Goal: Download file/media

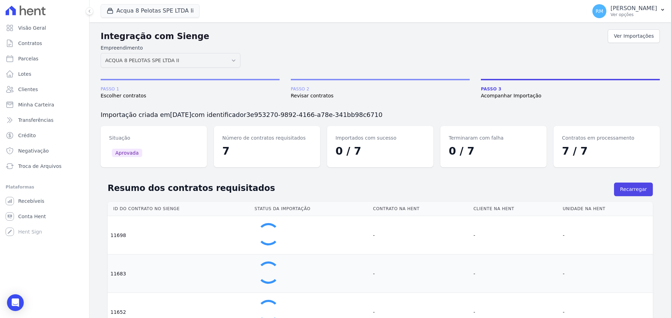
scroll to position [105, 0]
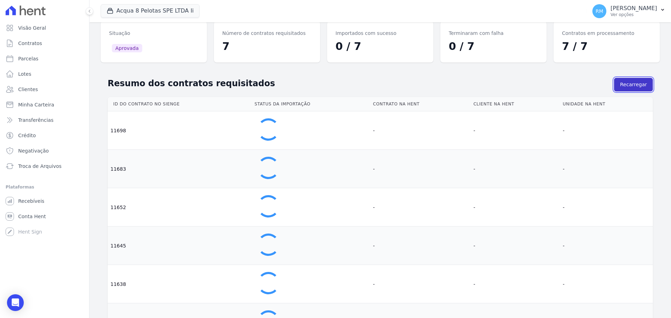
click at [631, 84] on button "Recarregar" at bounding box center [633, 85] width 39 height 14
click at [630, 85] on button "Recarregar" at bounding box center [633, 85] width 39 height 14
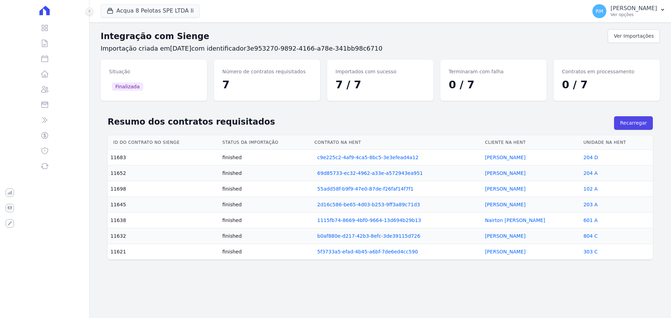
click at [87, 13] on button at bounding box center [90, 11] width 8 height 8
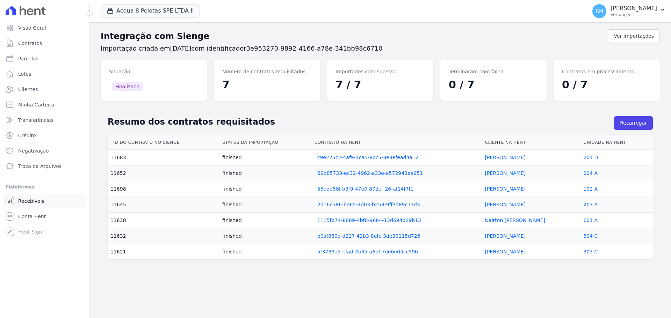
click at [43, 201] on link "Recebíveis" at bounding box center [45, 201] width 84 height 14
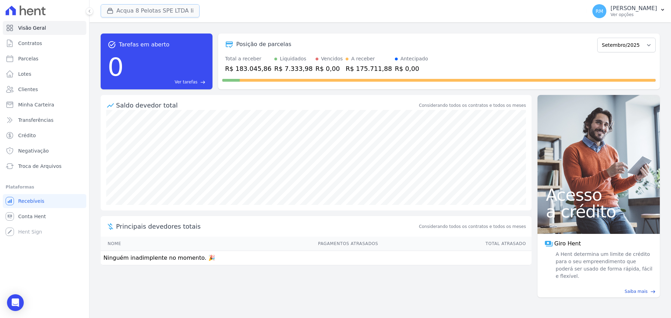
click at [153, 14] on button "Acqua 8 Pelotas SPE LTDA Ii" at bounding box center [150, 10] width 99 height 13
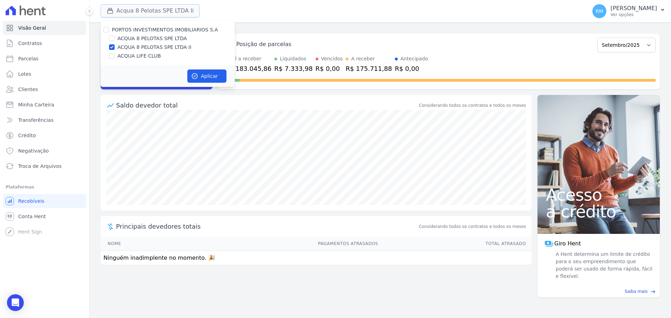
click at [153, 13] on button "Acqua 8 Pelotas SPE LTDA Ii" at bounding box center [150, 10] width 99 height 13
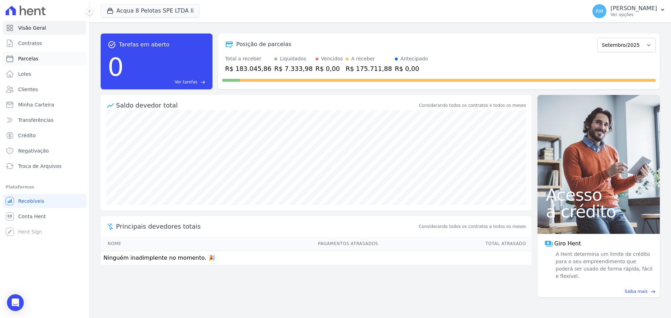
click at [39, 58] on link "Parcelas" at bounding box center [45, 59] width 84 height 14
select select
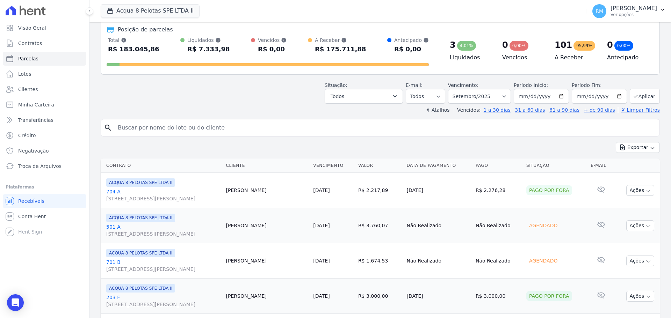
scroll to position [70, 0]
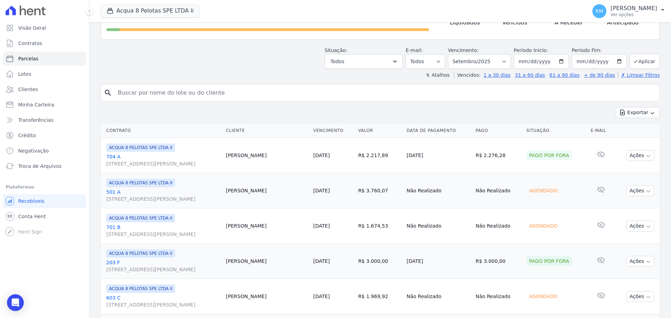
click at [634, 146] on td "Ações Ver boleto Não é possível visualizar o boleto de um pagamento pago por fo…" at bounding box center [636, 155] width 45 height 35
click at [630, 114] on button "Exportar" at bounding box center [638, 112] width 44 height 11
click at [628, 128] on span "Exportar PDF" at bounding box center [637, 129] width 37 height 7
click at [628, 113] on button "Exportar" at bounding box center [638, 112] width 44 height 11
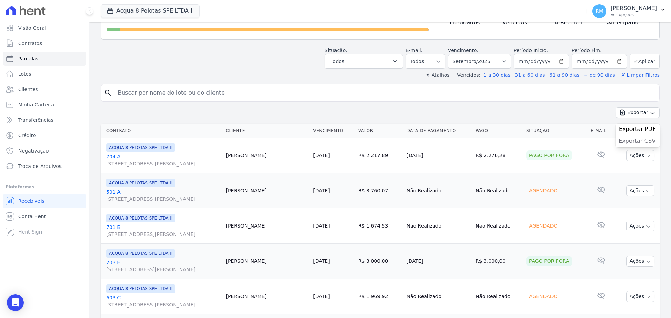
click at [632, 138] on span "Exportar CSV" at bounding box center [637, 141] width 37 height 7
